Goal: Information Seeking & Learning: Compare options

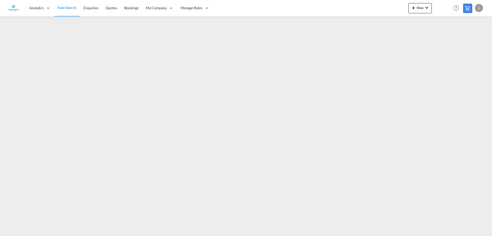
click at [424, 1] on div "New Rates Ratecard Ratesheet Bookings Help Resources Product Release J My Profi…" at bounding box center [447, 8] width 76 height 16
click at [422, 7] on span "New" at bounding box center [420, 8] width 19 height 4
click at [425, 15] on div "Rates" at bounding box center [413, 21] width 34 height 13
click at [444, 23] on span "Ratecard" at bounding box center [442, 22] width 6 height 10
click at [418, 4] on button "New" at bounding box center [420, 8] width 23 height 10
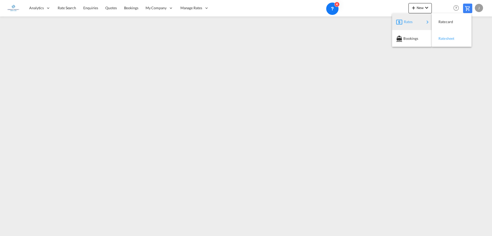
click at [444, 39] on span "Ratesheet" at bounding box center [442, 38] width 6 height 10
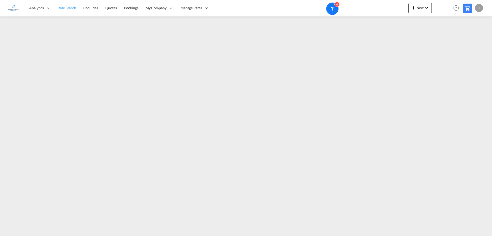
click at [66, 9] on span "Rate Search" at bounding box center [67, 8] width 18 height 4
click at [416, 11] on button "New" at bounding box center [420, 8] width 23 height 10
click at [421, 18] on div "Rates" at bounding box center [414, 21] width 21 height 13
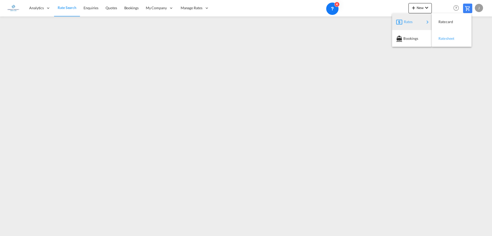
click at [456, 39] on div "Ratesheet" at bounding box center [448, 38] width 19 height 13
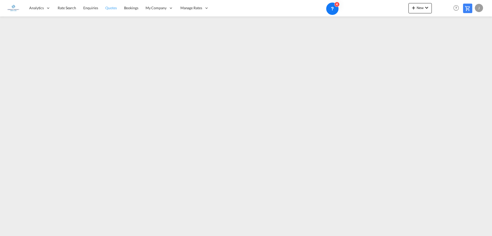
click at [108, 7] on span "Quotes" at bounding box center [110, 8] width 11 height 4
click at [66, 6] on span "Rate Search" at bounding box center [67, 8] width 18 height 4
click at [417, 10] on button "New" at bounding box center [420, 8] width 23 height 10
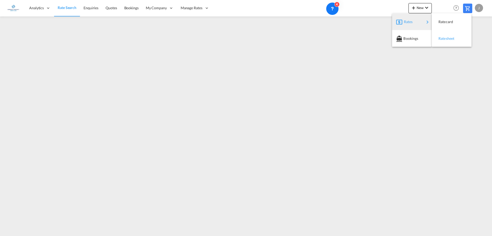
click at [444, 40] on span "Ratesheet" at bounding box center [442, 38] width 6 height 10
